Goal: Task Accomplishment & Management: Use online tool/utility

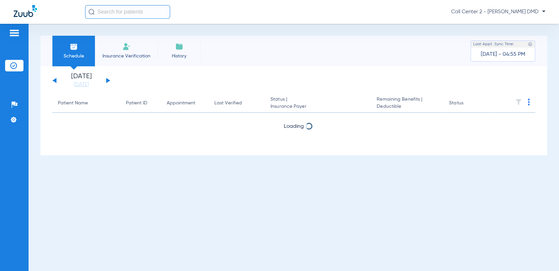
drag, startPoint x: 139, startPoint y: 50, endPoint x: 128, endPoint y: 67, distance: 20.6
click at [140, 51] on li "Insurance Verification" at bounding box center [126, 51] width 63 height 31
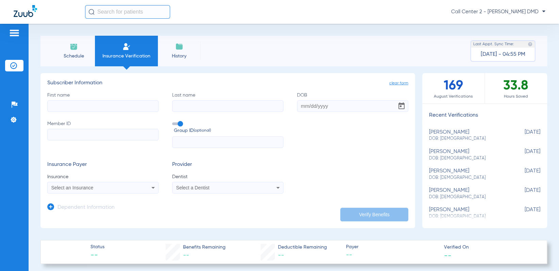
click at [86, 107] on input "First name" at bounding box center [102, 106] width 111 height 12
type input "[PERSON_NAME]"
type input "[DATE]"
click at [64, 134] on input "Member ID" at bounding box center [102, 135] width 111 height 12
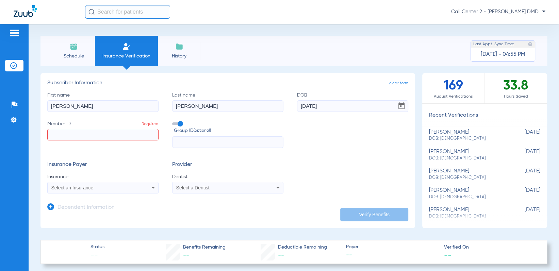
drag, startPoint x: 82, startPoint y: 133, endPoint x: 76, endPoint y: 132, distance: 6.6
click at [81, 133] on input "Member ID Required" at bounding box center [102, 135] width 111 height 12
paste input "101495468900"
type input "101495468900"
click at [115, 189] on div "Select an Insurance" at bounding box center [92, 187] width 83 height 5
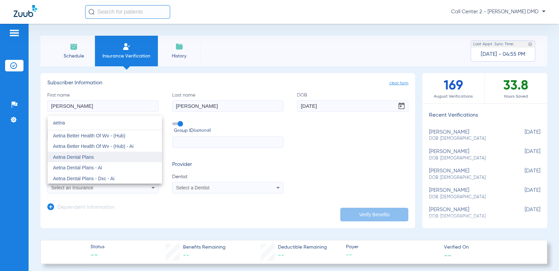
type input "aetna"
click at [110, 159] on mat-option "Aetna Dental Plans" at bounding box center [105, 157] width 114 height 11
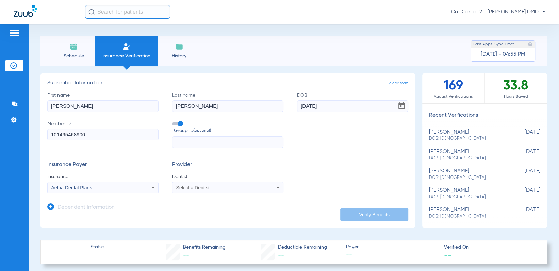
click at [214, 190] on div "Select a Dentist" at bounding box center [227, 188] width 111 height 8
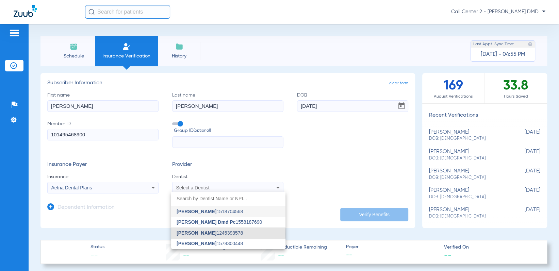
drag, startPoint x: 207, startPoint y: 234, endPoint x: 326, endPoint y: 226, distance: 118.7
click at [208, 234] on span "[PERSON_NAME] 1245393578" at bounding box center [210, 233] width 66 height 5
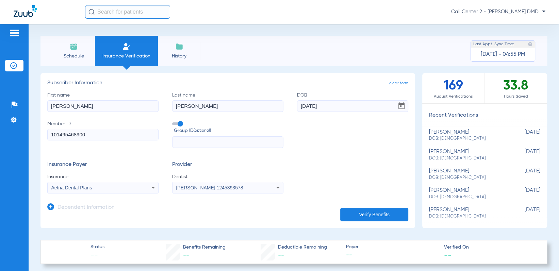
click at [384, 211] on button "Verify Benefits" at bounding box center [374, 215] width 68 height 14
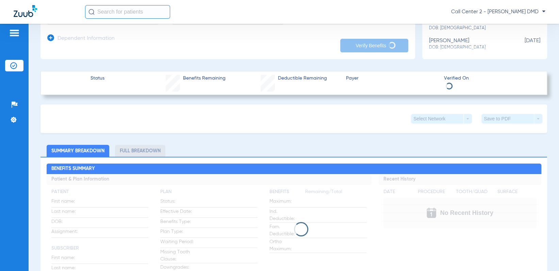
scroll to position [170, 0]
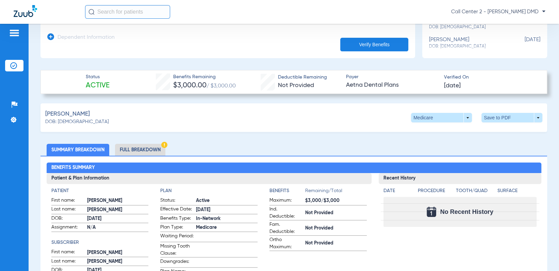
click at [164, 144] on img at bounding box center [164, 145] width 6 height 6
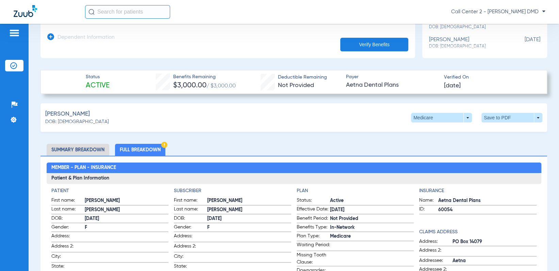
click at [165, 145] on img at bounding box center [164, 145] width 6 height 6
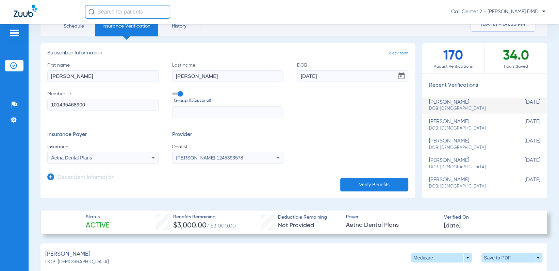
scroll to position [136, 0]
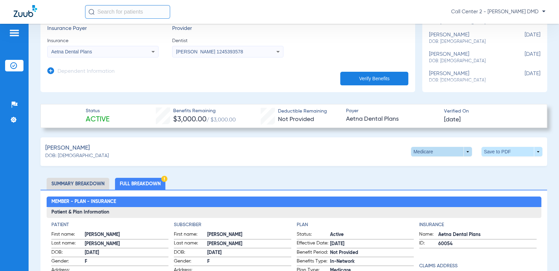
click at [461, 151] on span at bounding box center [441, 152] width 61 height 10
click at [433, 163] on span "Medicare" at bounding box center [424, 164] width 27 height 5
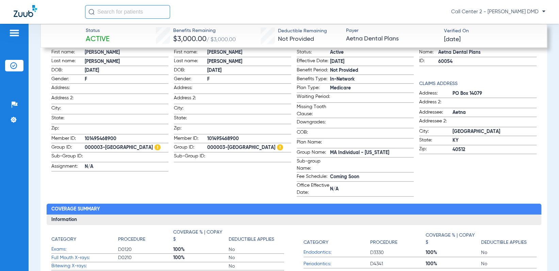
scroll to position [309, 0]
